Goal: Task Accomplishment & Management: Use online tool/utility

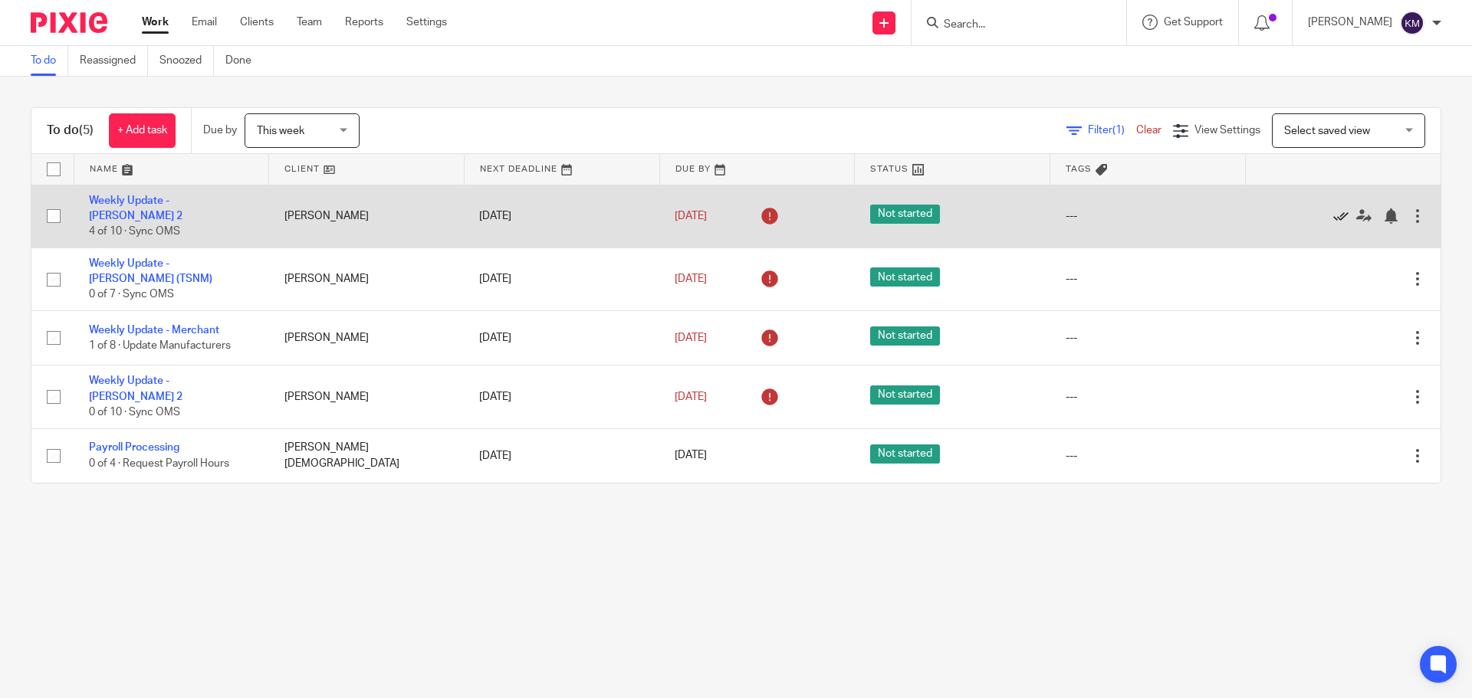
click at [1333, 209] on icon at bounding box center [1340, 216] width 15 height 15
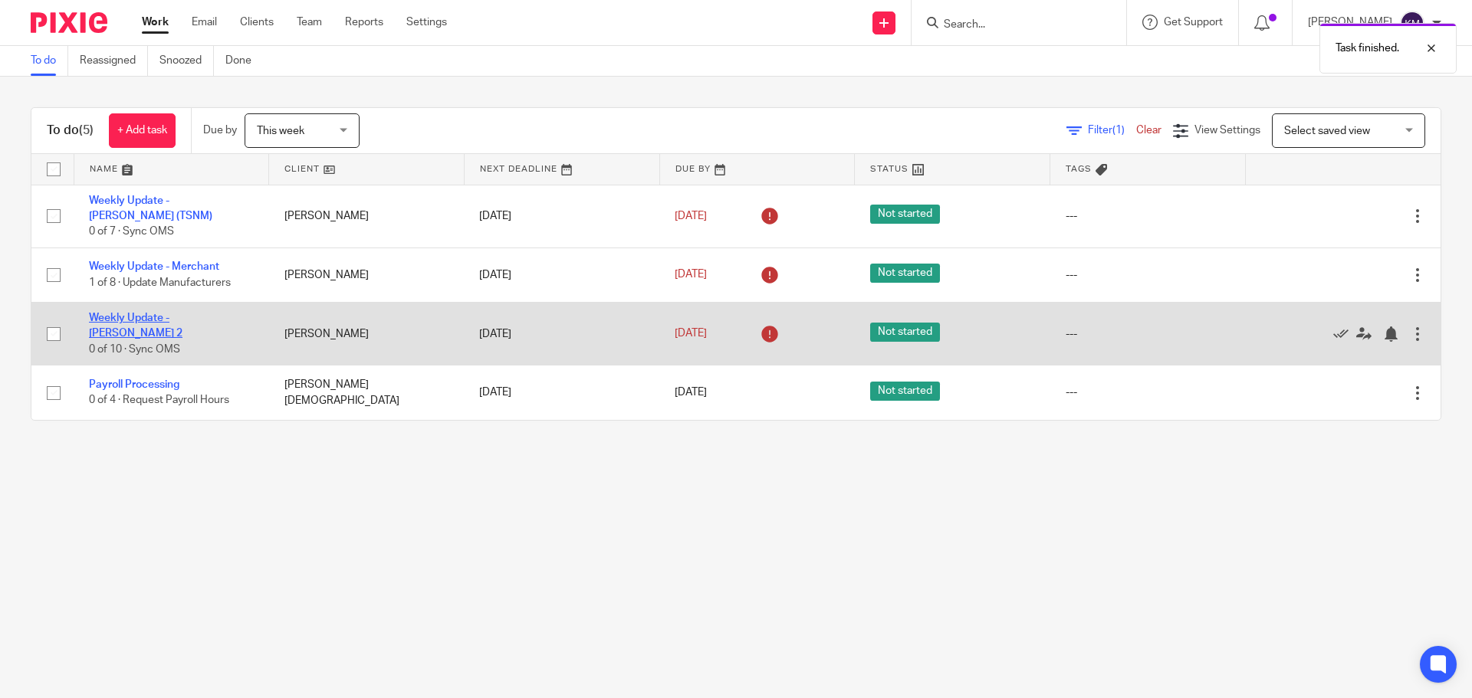
click at [153, 323] on link "Weekly Update - [PERSON_NAME] 2" at bounding box center [136, 326] width 94 height 26
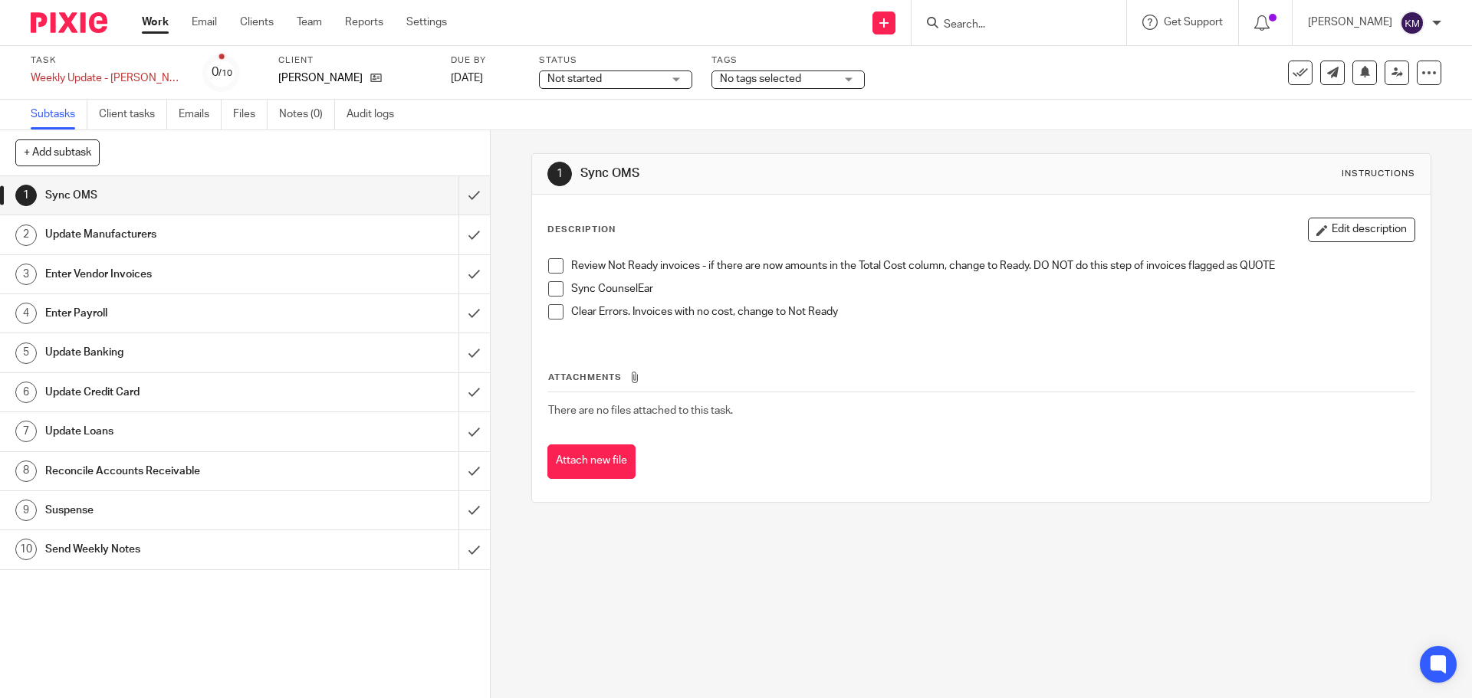
click at [321, 233] on div "Update Manufacturers" at bounding box center [244, 234] width 398 height 23
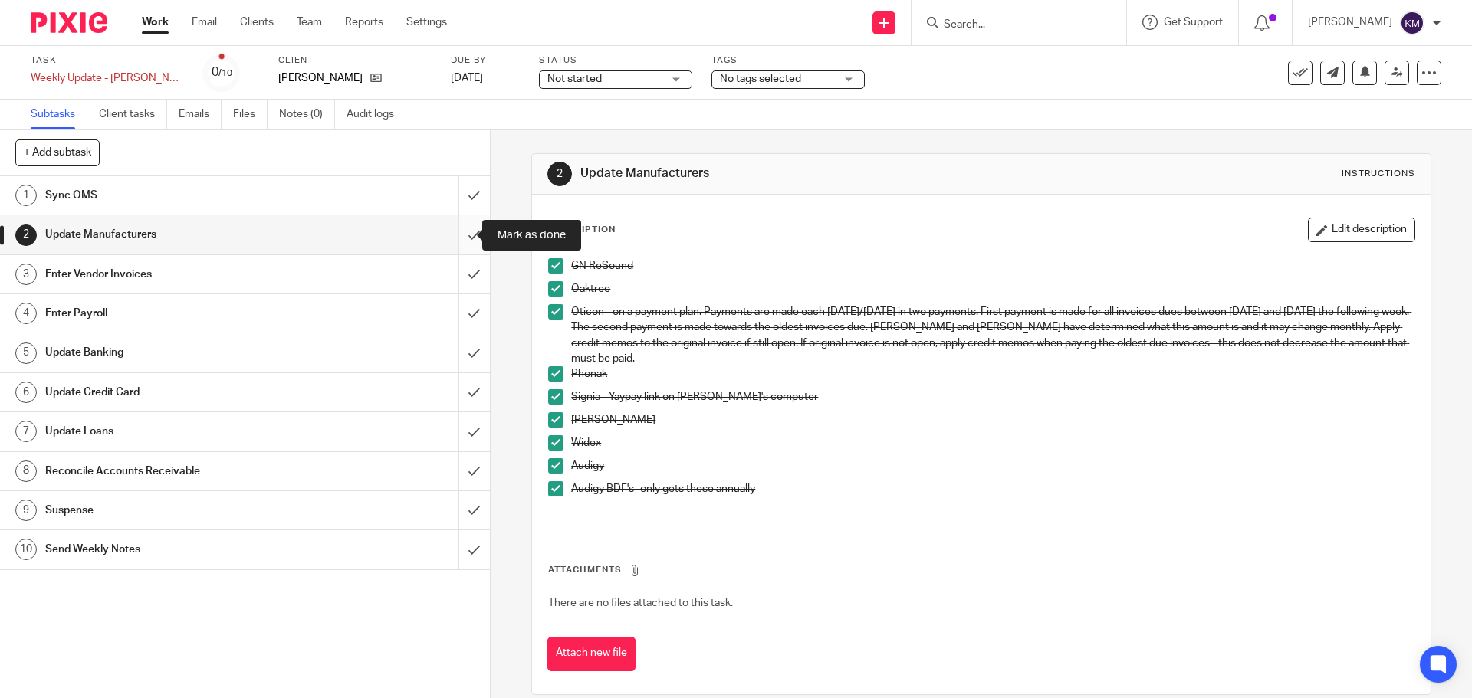
click at [455, 241] on input "submit" at bounding box center [245, 234] width 490 height 38
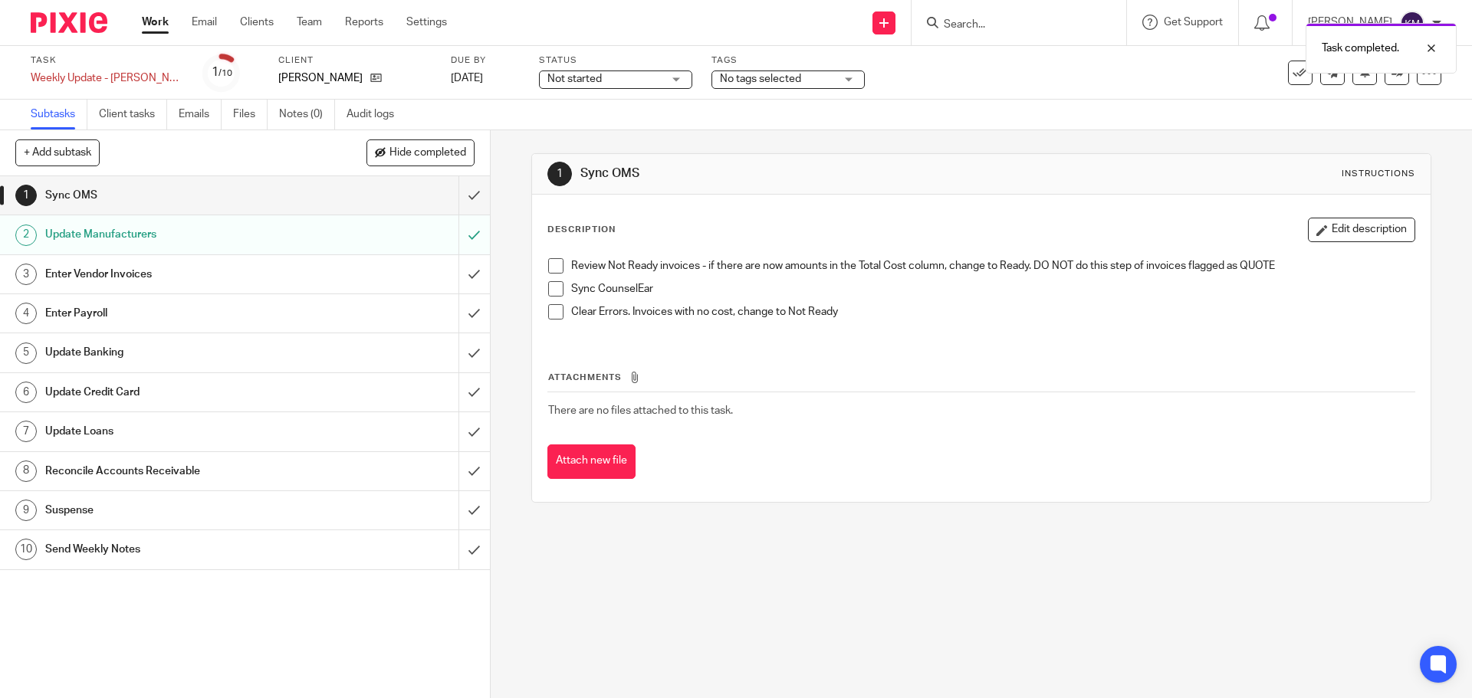
click at [412, 274] on div "Enter Vendor Invoices" at bounding box center [244, 274] width 398 height 23
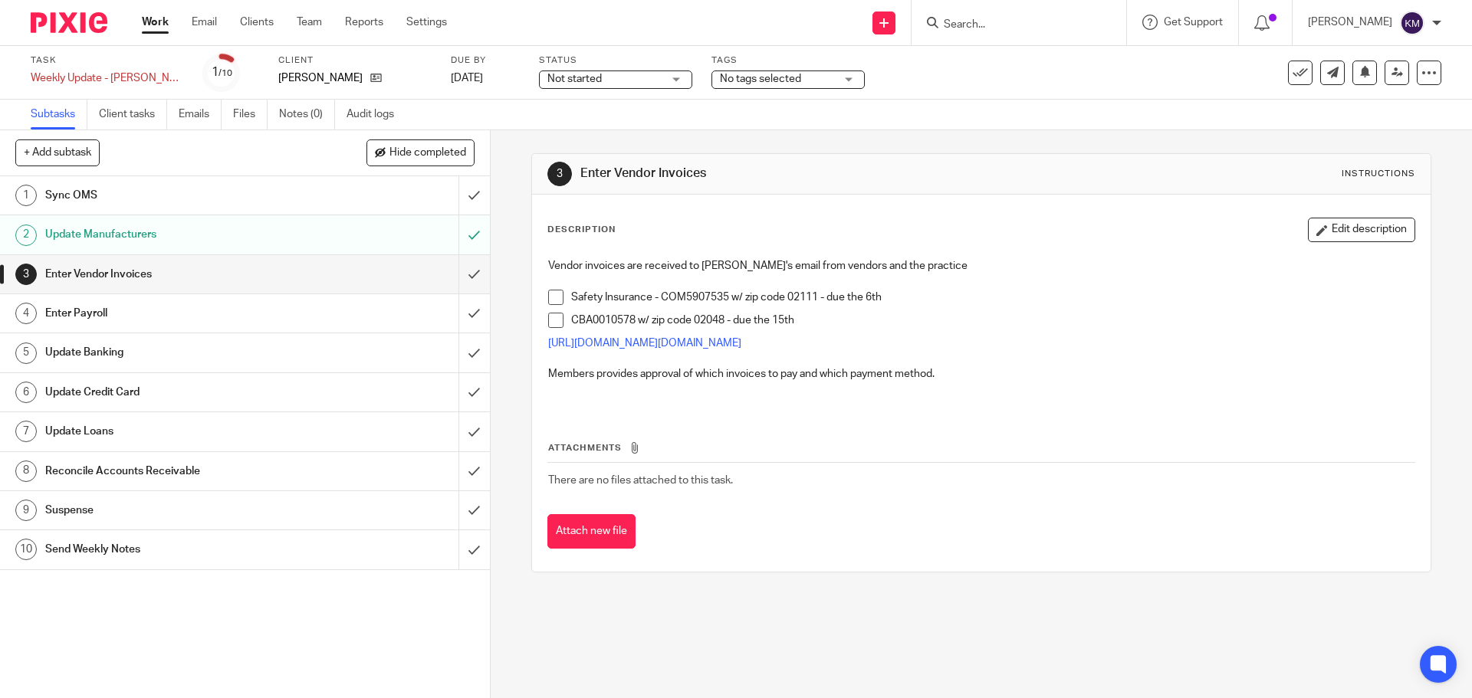
click at [550, 291] on span at bounding box center [555, 297] width 15 height 15
click at [553, 314] on span at bounding box center [555, 320] width 15 height 15
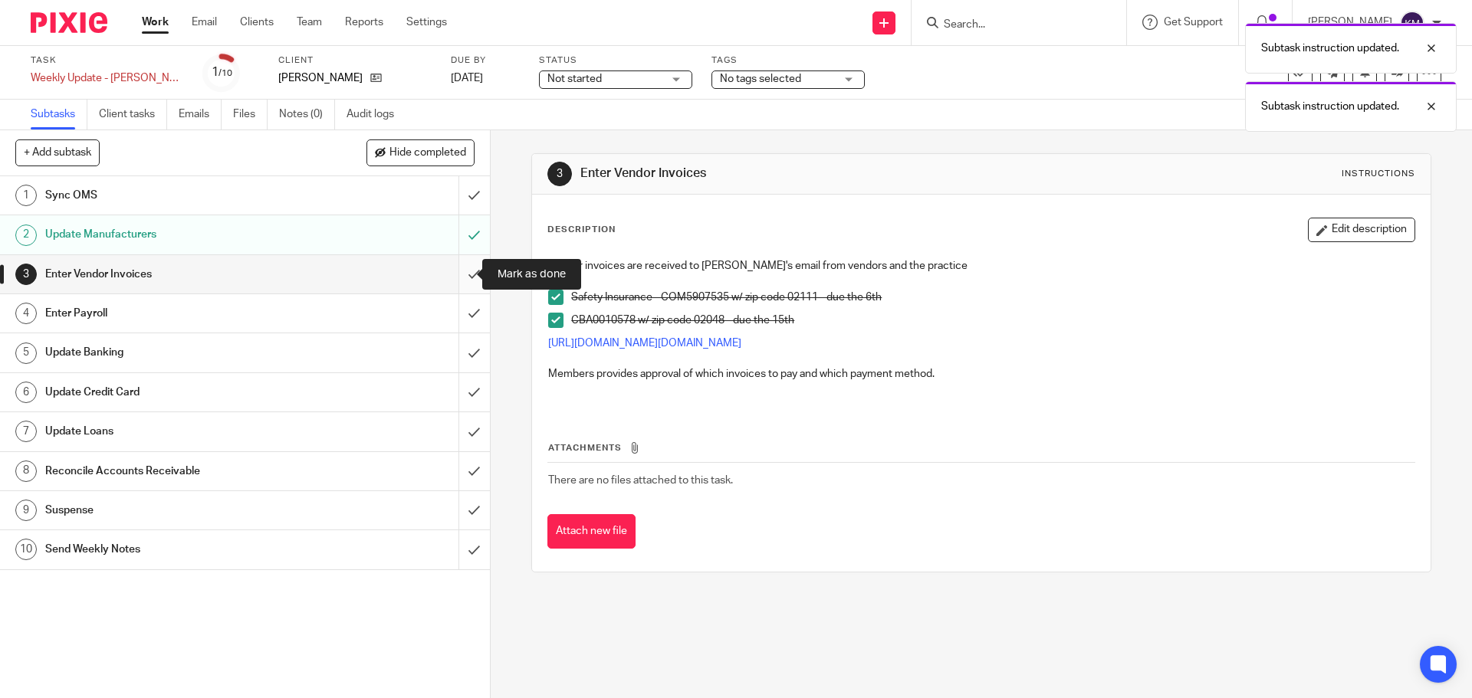
click at [462, 272] on input "submit" at bounding box center [245, 274] width 490 height 38
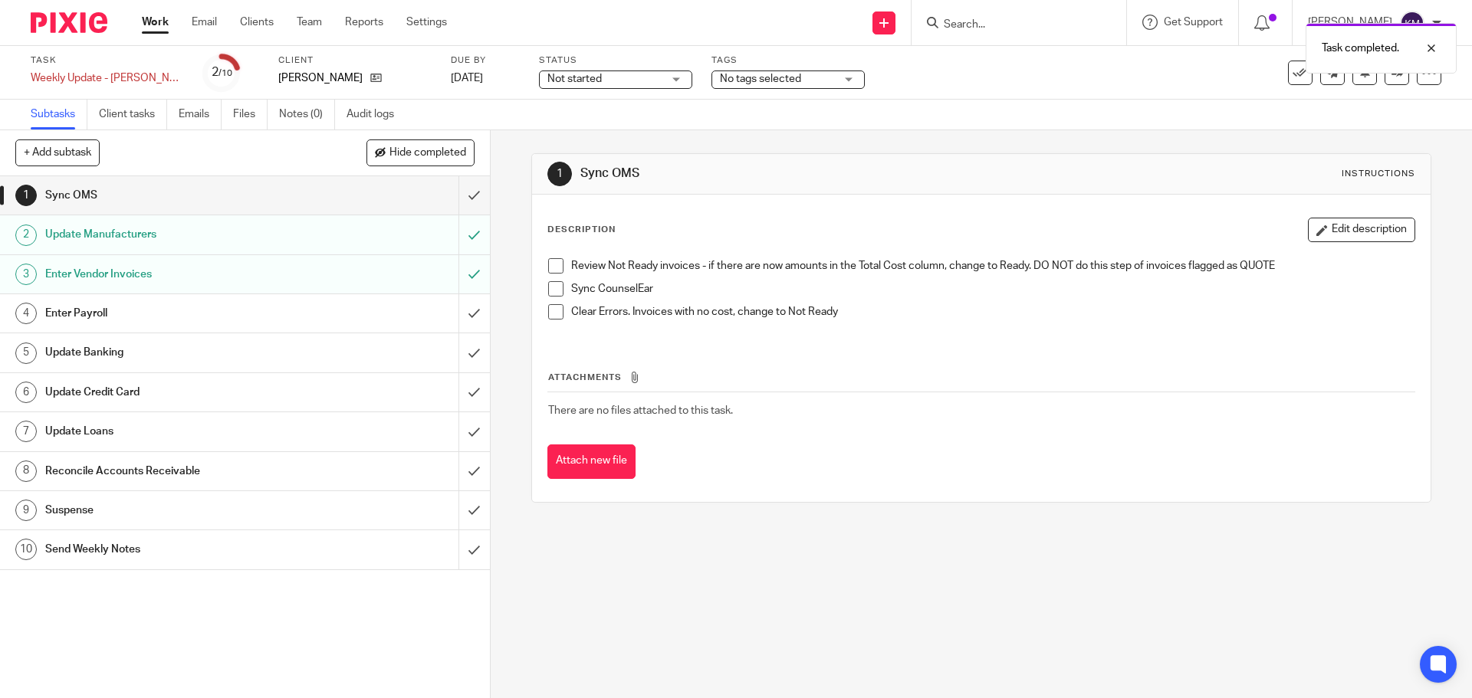
click at [548, 262] on span at bounding box center [555, 265] width 15 height 15
click at [550, 288] on span at bounding box center [555, 288] width 15 height 15
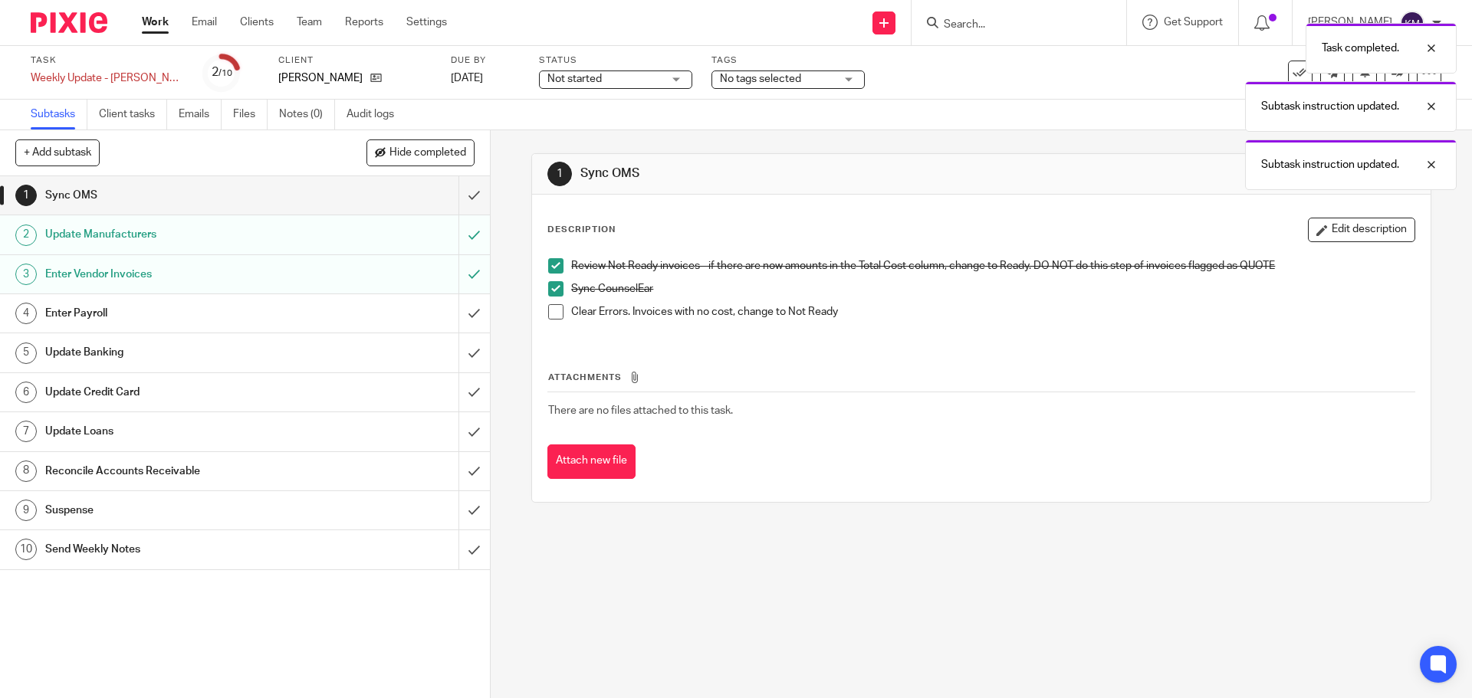
click at [553, 311] on span at bounding box center [555, 311] width 15 height 15
click at [460, 306] on input "submit" at bounding box center [245, 313] width 490 height 38
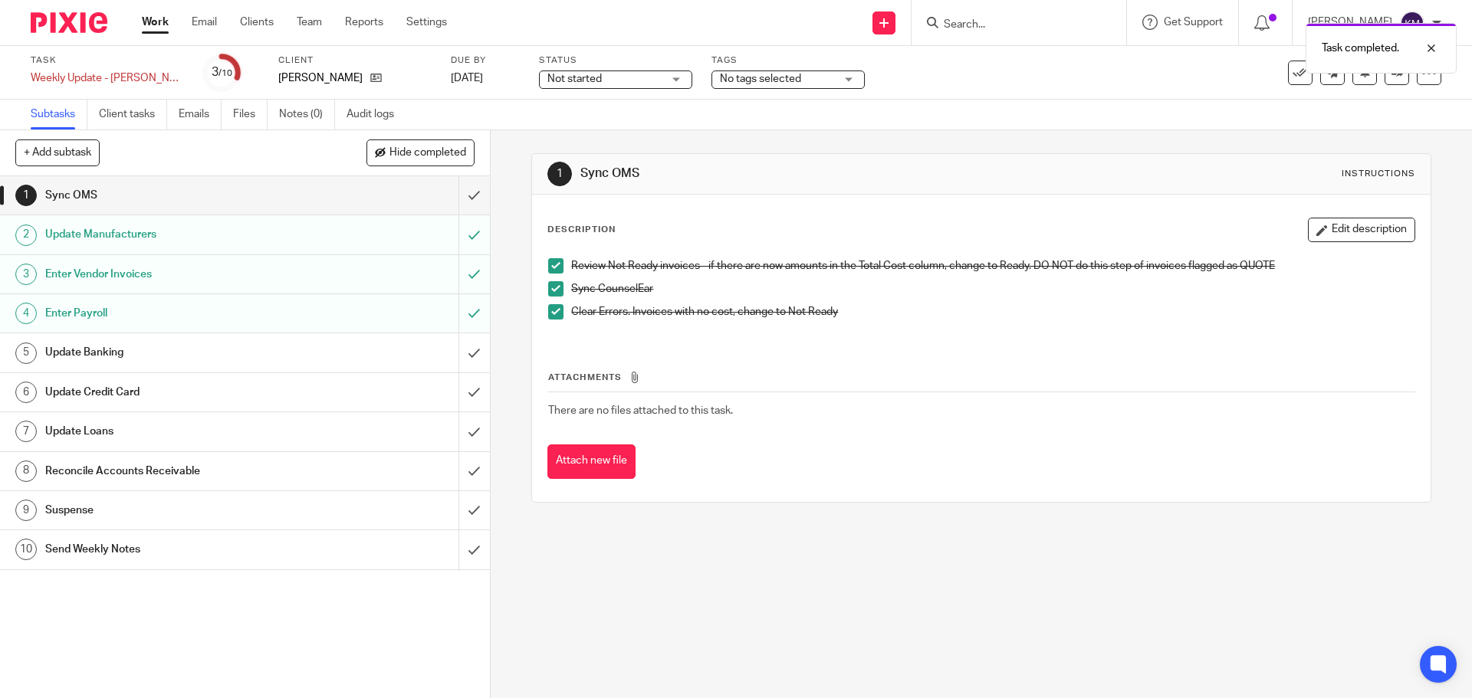
click at [369, 360] on div "Update Banking" at bounding box center [244, 352] width 398 height 23
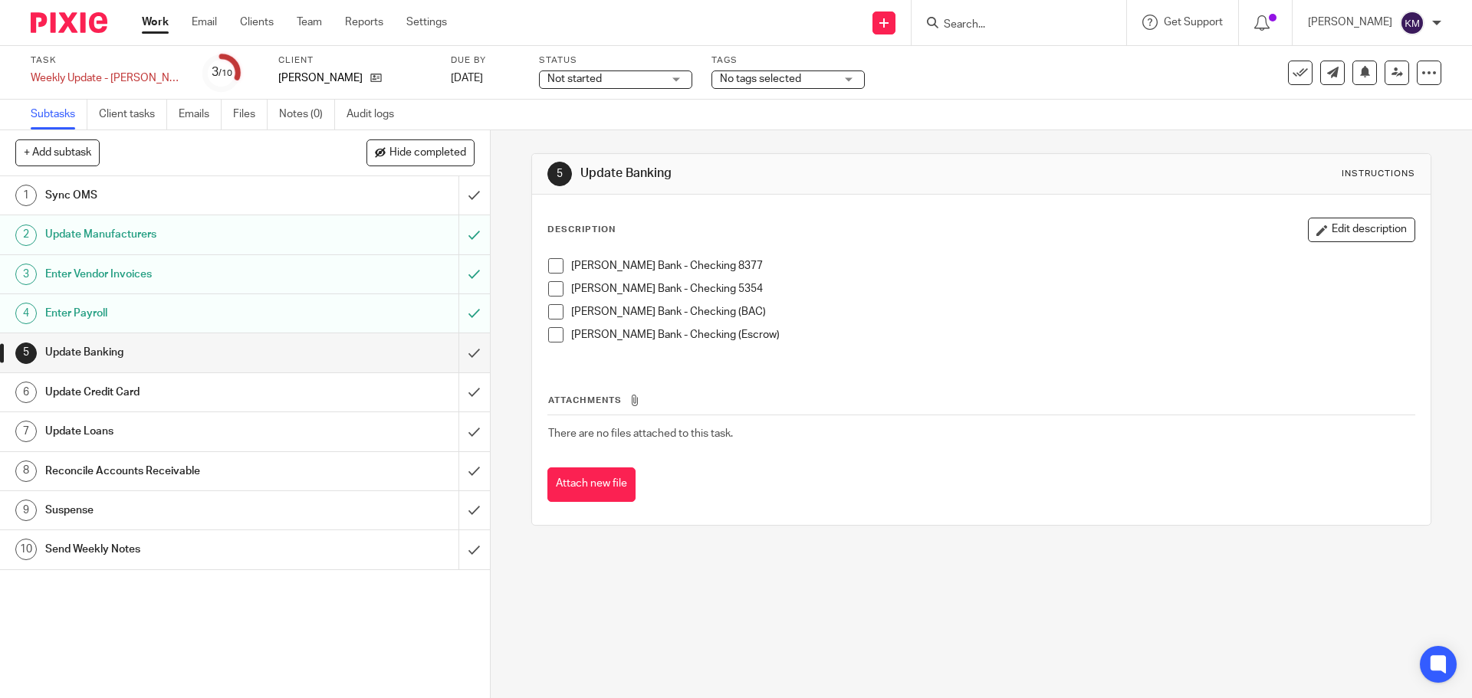
click at [550, 267] on span at bounding box center [555, 265] width 15 height 15
click at [551, 284] on span at bounding box center [555, 288] width 15 height 15
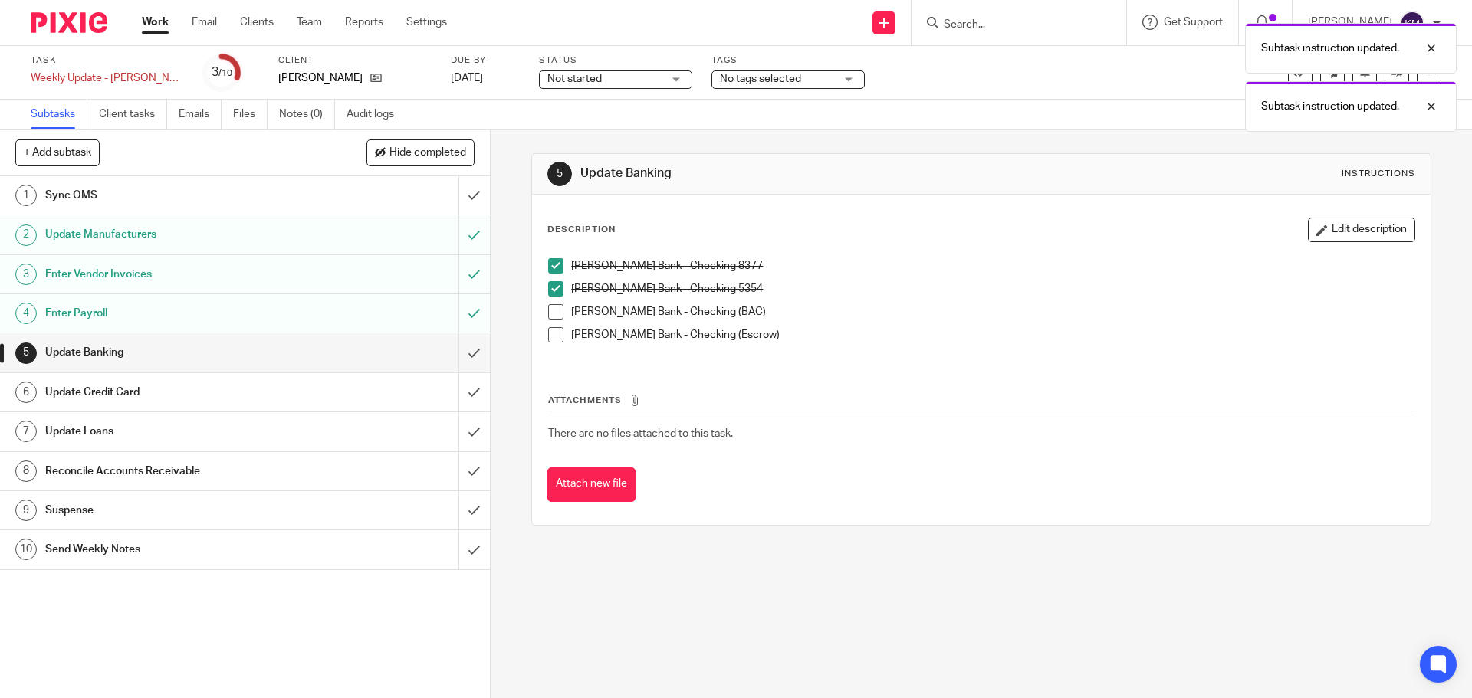
drag, startPoint x: 551, startPoint y: 311, endPoint x: 554, endPoint y: 321, distance: 11.0
click at [551, 312] on span at bounding box center [555, 311] width 15 height 15
click at [552, 335] on span at bounding box center [555, 334] width 15 height 15
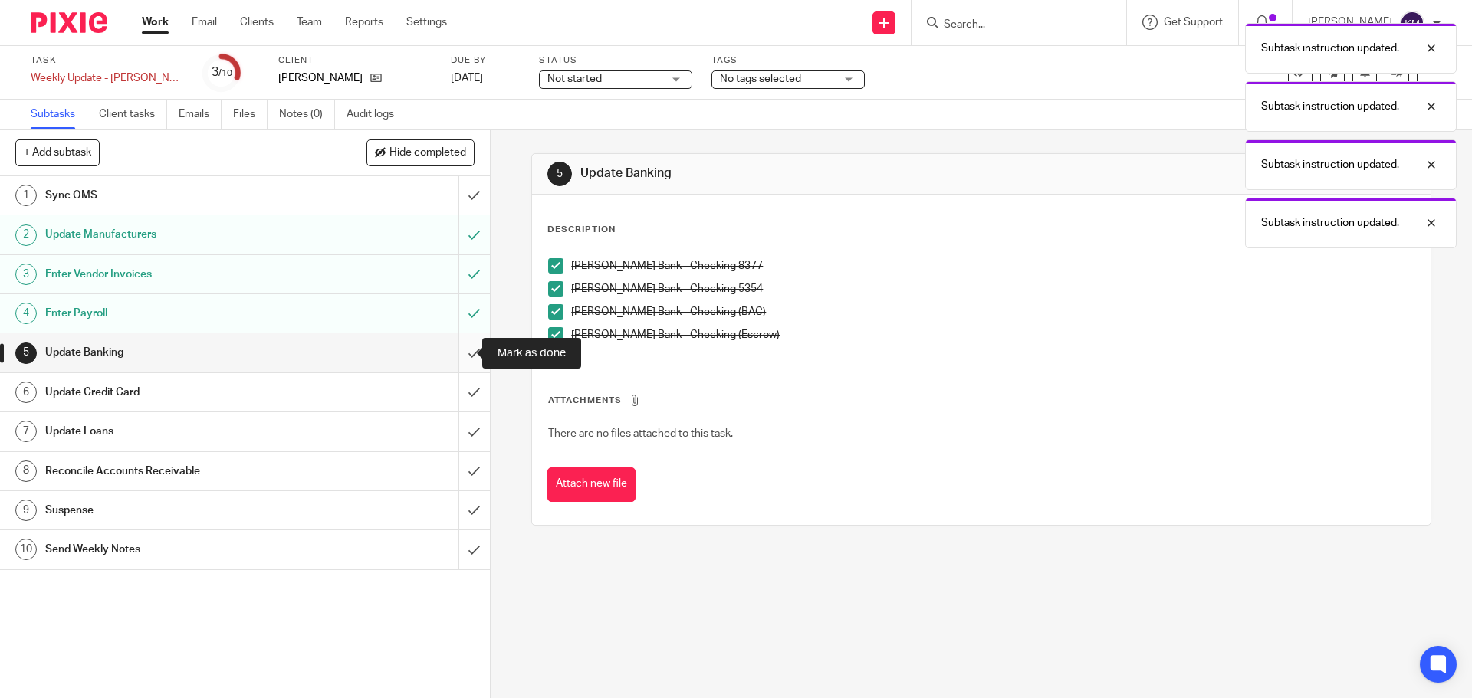
click at [465, 351] on input "submit" at bounding box center [245, 353] width 490 height 38
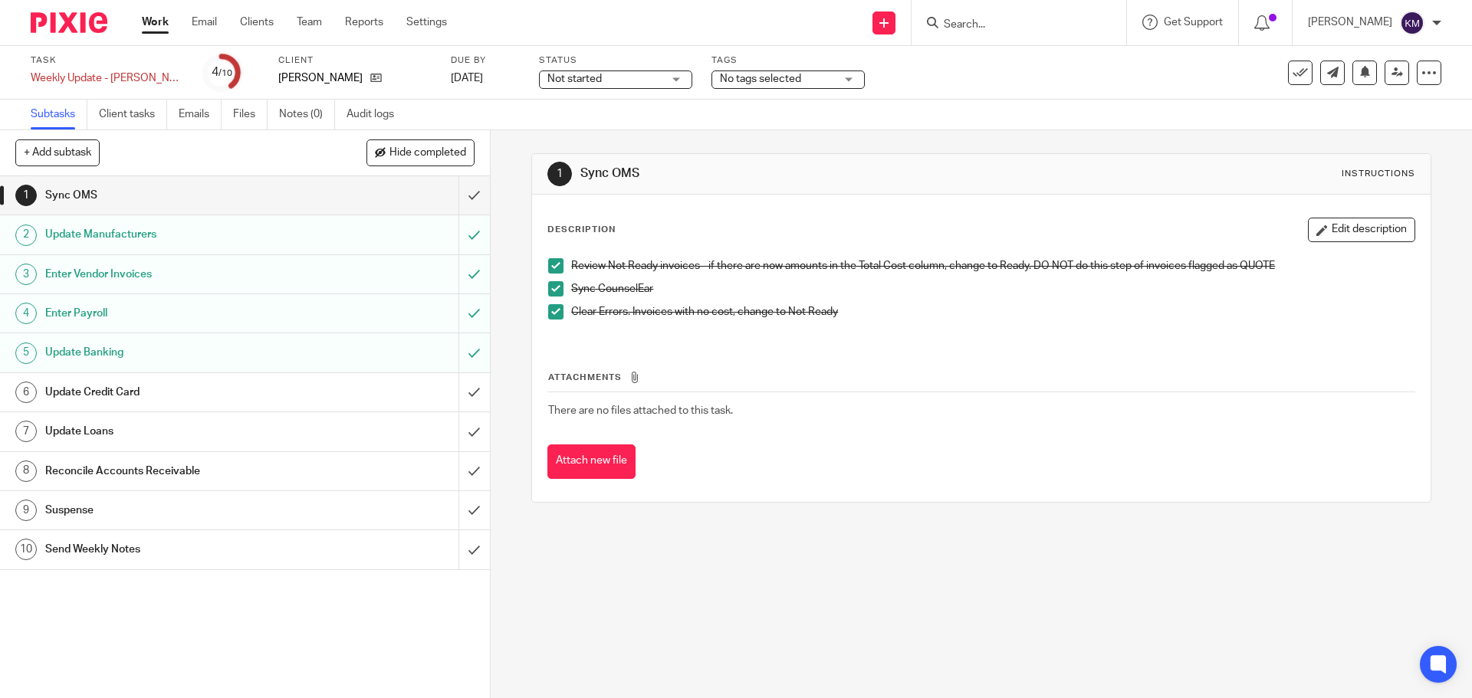
drag, startPoint x: 343, startPoint y: 388, endPoint x: 351, endPoint y: 386, distance: 8.7
click at [343, 388] on div "Update Credit Card" at bounding box center [244, 392] width 398 height 23
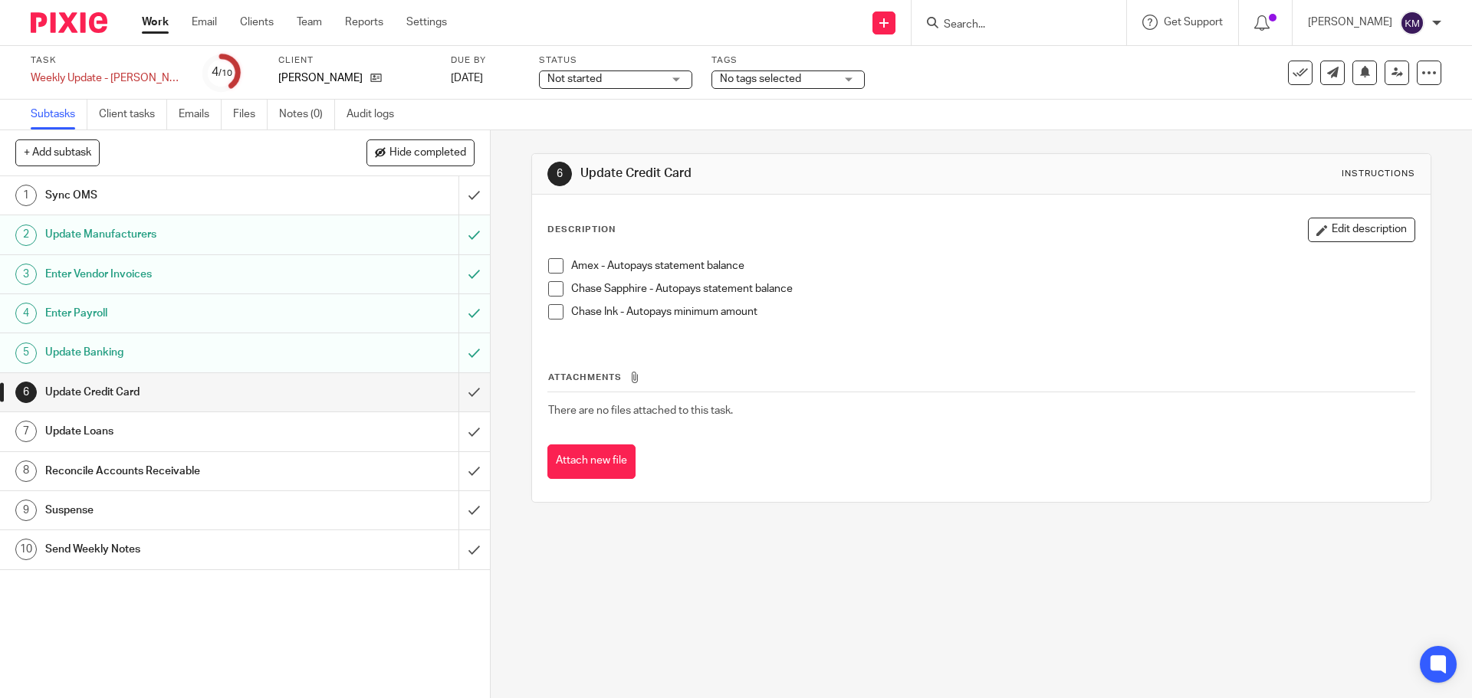
click at [554, 265] on span at bounding box center [555, 265] width 15 height 15
click at [557, 281] on span at bounding box center [555, 288] width 15 height 15
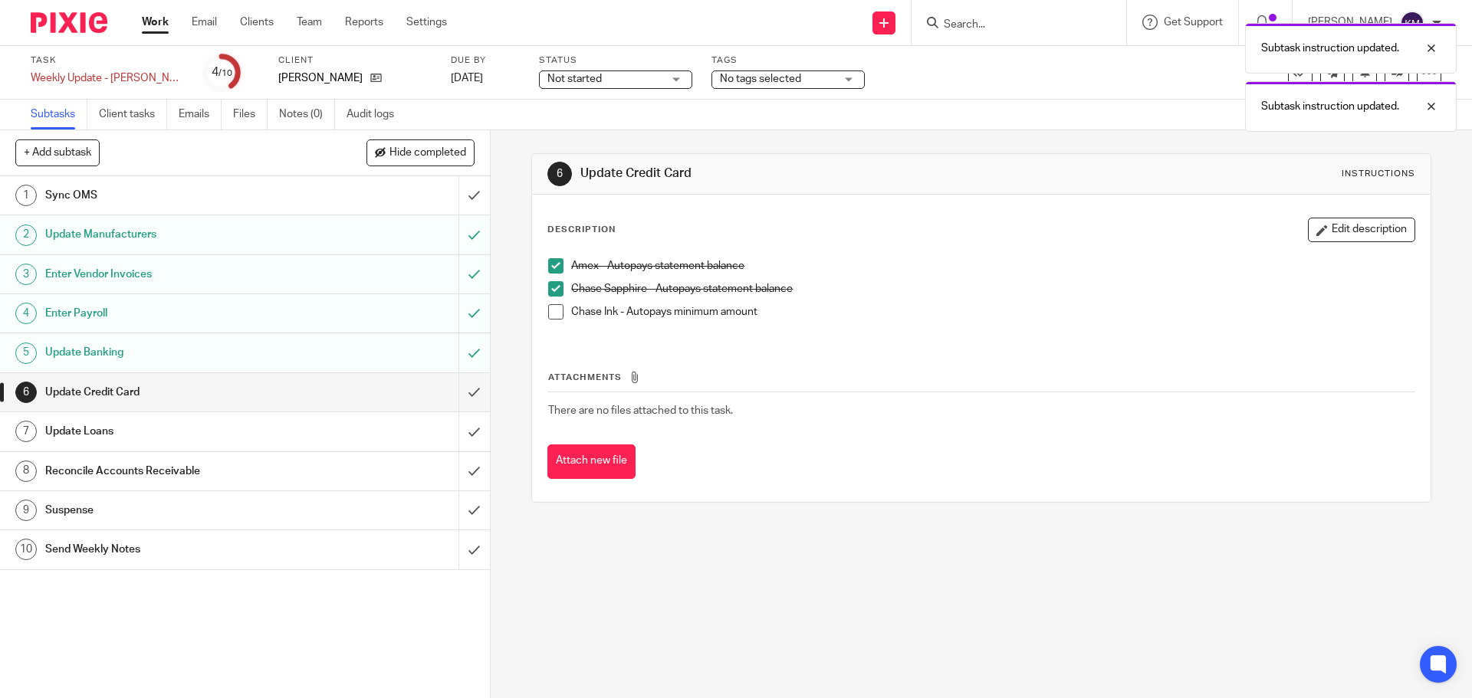
click at [551, 311] on span at bounding box center [555, 311] width 15 height 15
click at [403, 396] on div "Update Credit Card" at bounding box center [244, 392] width 398 height 23
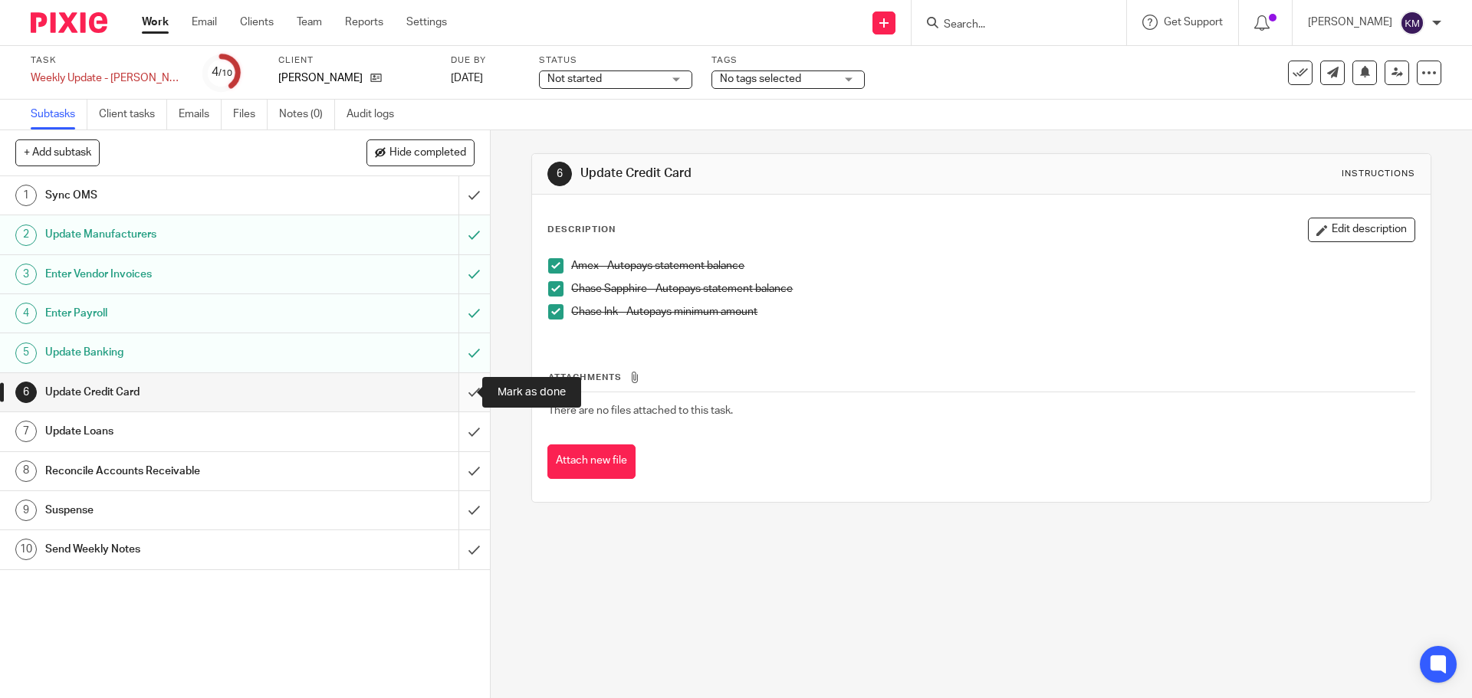
click at [463, 390] on input "submit" at bounding box center [245, 392] width 490 height 38
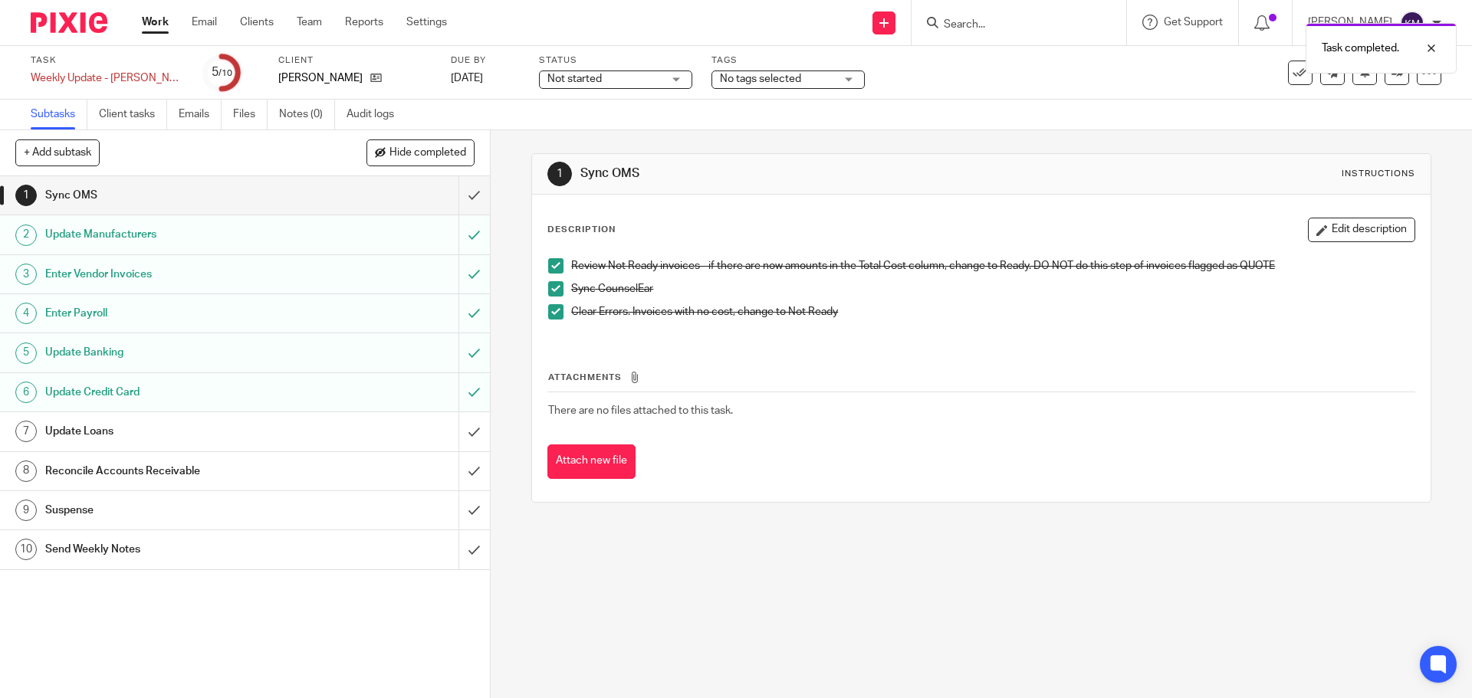
click at [410, 428] on div "Update Loans" at bounding box center [244, 431] width 398 height 23
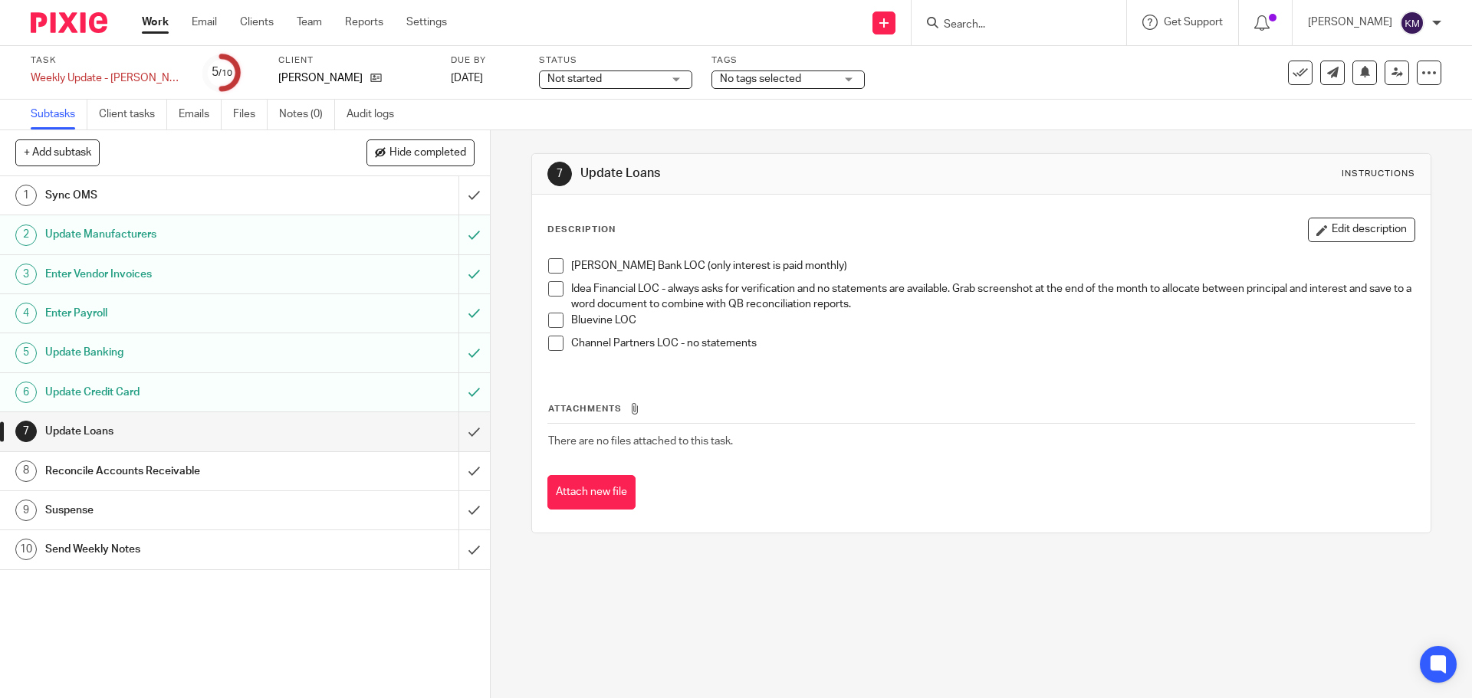
click at [551, 267] on span at bounding box center [555, 265] width 15 height 15
click at [550, 290] on span at bounding box center [555, 288] width 15 height 15
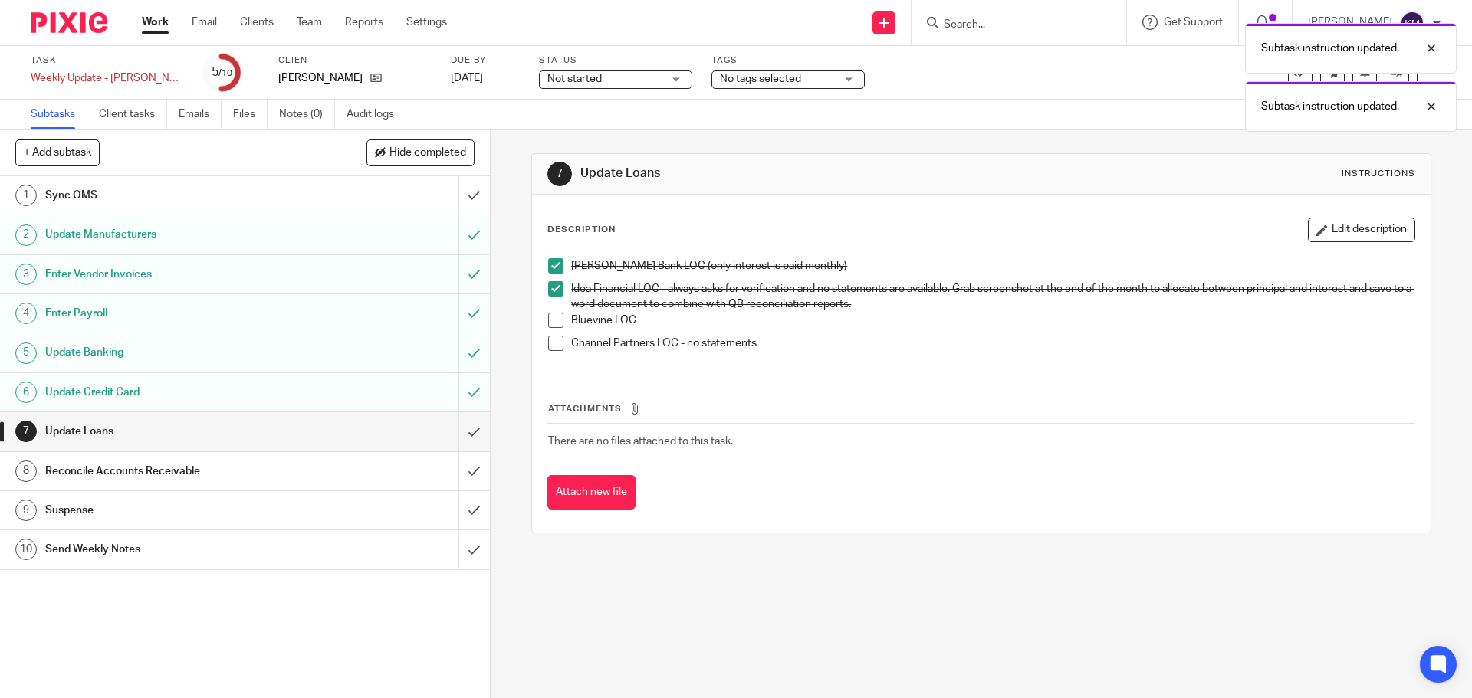
click at [548, 316] on span at bounding box center [555, 320] width 15 height 15
click at [552, 346] on span at bounding box center [555, 343] width 15 height 15
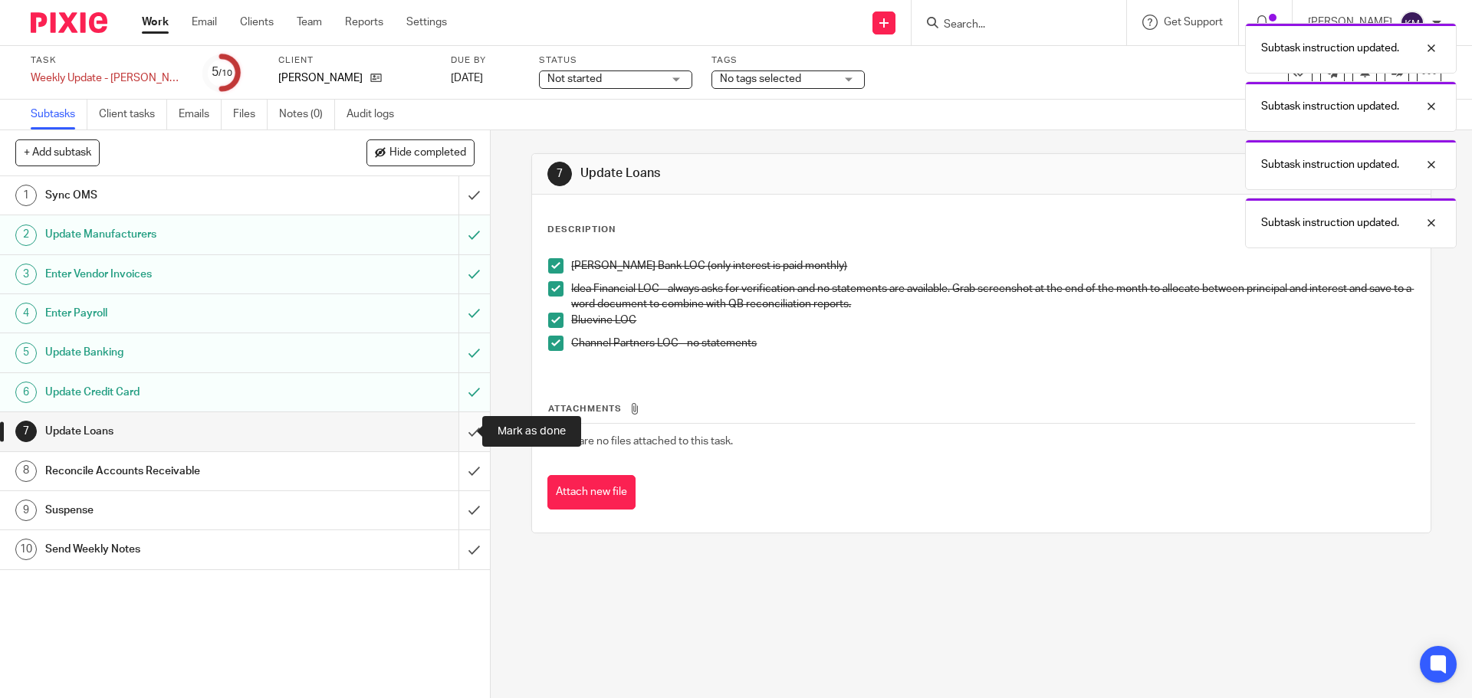
click at [461, 435] on input "submit" at bounding box center [245, 431] width 490 height 38
